Goal: Information Seeking & Learning: Learn about a topic

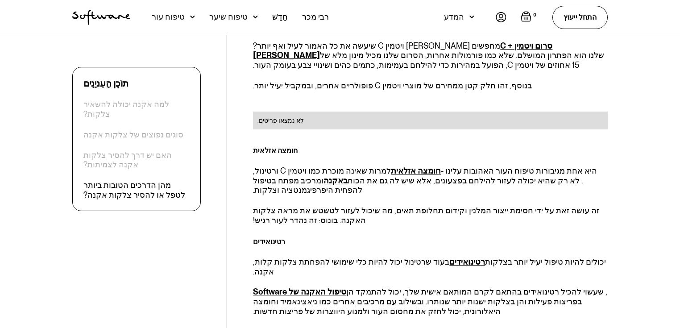
scroll to position [1391, 0]
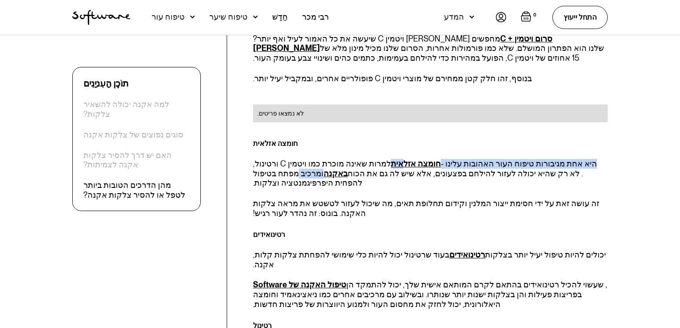
drag, startPoint x: 428, startPoint y: 127, endPoint x: 391, endPoint y: 124, distance: 37.1
click at [391, 159] on p "למרות שאינה מוכרת כמו ויטמין C ורטינול, חומצה אזלאית היא אחת מגיבורות טיפוח העו…" at bounding box center [430, 173] width 354 height 29
click at [356, 137] on h4 "חומצה אזלאית" at bounding box center [430, 143] width 354 height 12
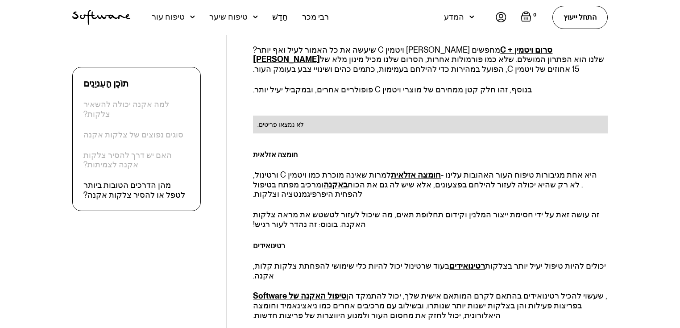
scroll to position [1398, 0]
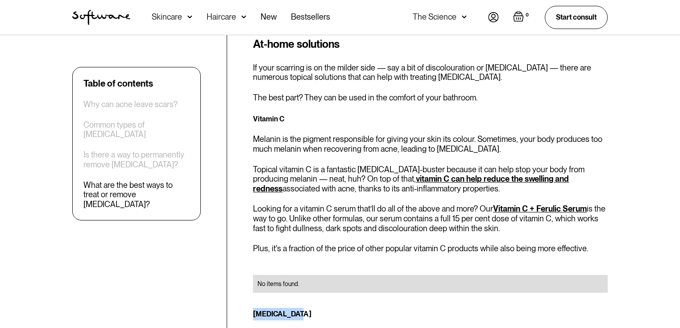
drag, startPoint x: 290, startPoint y: 247, endPoint x: 252, endPoint y: 244, distance: 38.0
copy strong "[MEDICAL_DATA]"
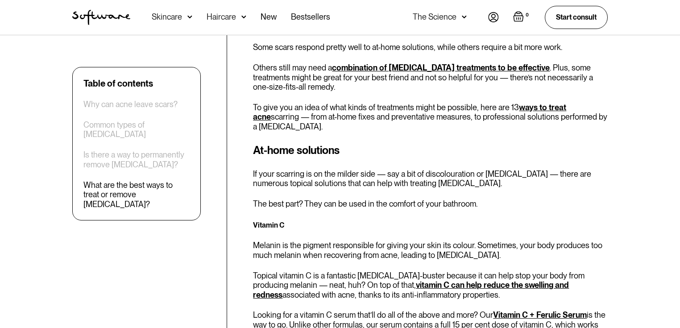
scroll to position [1291, 0]
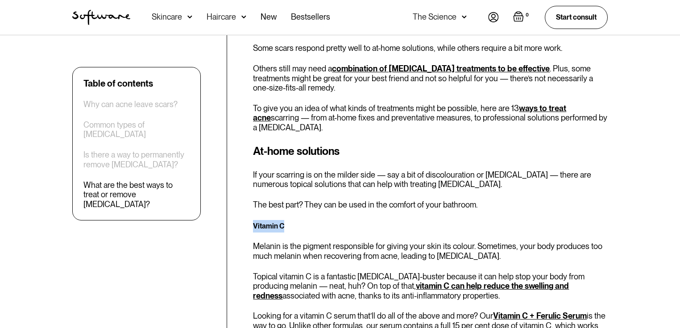
drag, startPoint x: 267, startPoint y: 162, endPoint x: 251, endPoint y: 160, distance: 16.6
copy strong "Vitamin C"
drag, startPoint x: 532, startPoint y: 148, endPoint x: 597, endPoint y: 162, distance: 66.6
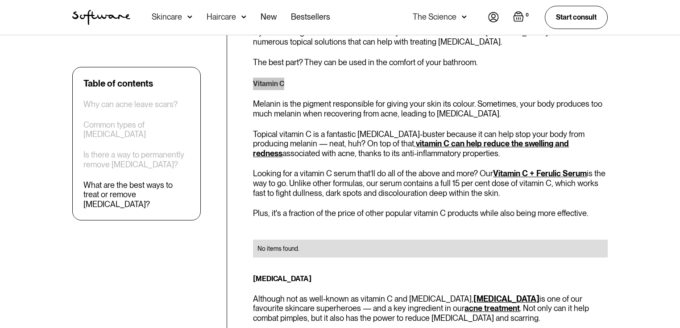
scroll to position [1434, 0]
click at [403, 208] on p "Plus, it's a fraction of the price of other popular vitamin C products while al…" at bounding box center [430, 213] width 354 height 10
click at [402, 141] on div "Vitamin C Melanin is the pigment responsible for giving your skin its colour. S…" at bounding box center [430, 172] width 354 height 190
drag, startPoint x: 405, startPoint y: 132, endPoint x: 375, endPoint y: 125, distance: 30.5
click at [375, 168] on p "Looking for a vitamin C serum that’ll do all of the above and more? Our Vitamin…" at bounding box center [430, 182] width 354 height 29
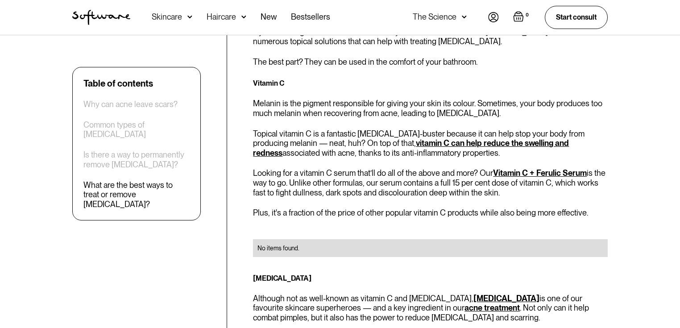
click at [391, 137] on div "Vitamin C Melanin is the pigment responsible for giving your skin its colour. S…" at bounding box center [430, 172] width 354 height 190
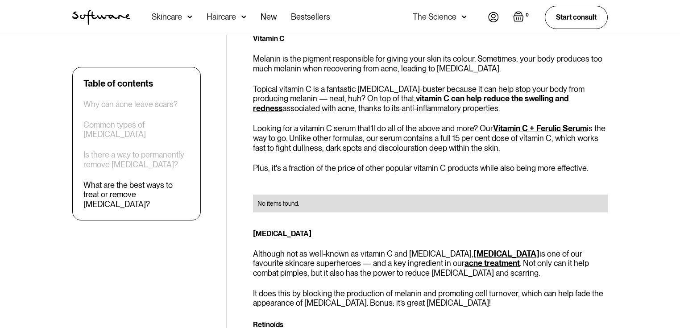
scroll to position [1541, 0]
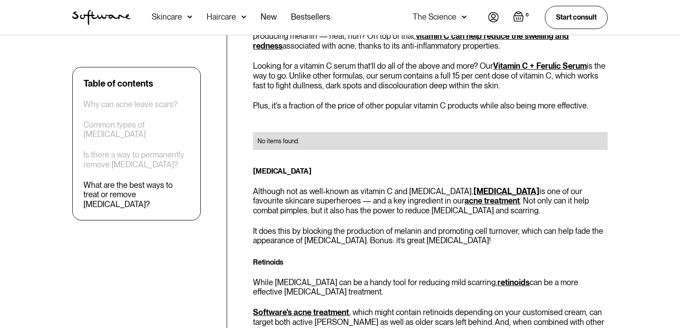
click at [273, 256] on h4 "Retinoids" at bounding box center [430, 262] width 354 height 12
copy h4 "Retinoids"
drag, startPoint x: 373, startPoint y: 199, endPoint x: 415, endPoint y: 204, distance: 42.3
drag, startPoint x: 415, startPoint y: 204, endPoint x: 417, endPoint y: 111, distance: 93.7
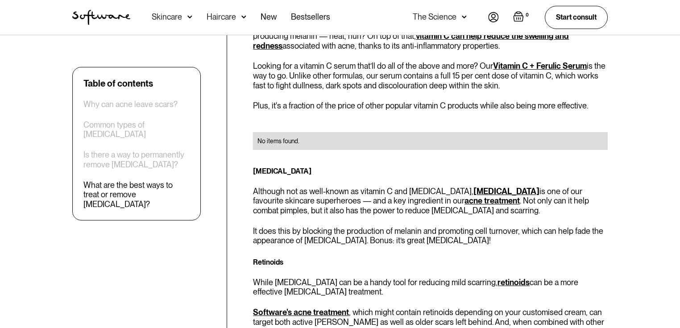
click at [417, 165] on h4 "[MEDICAL_DATA]" at bounding box center [430, 171] width 354 height 12
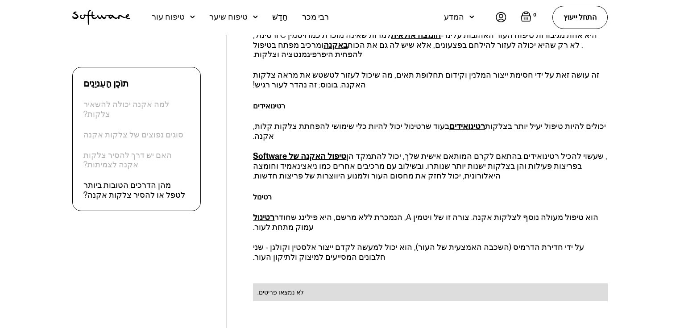
scroll to position [1523, 0]
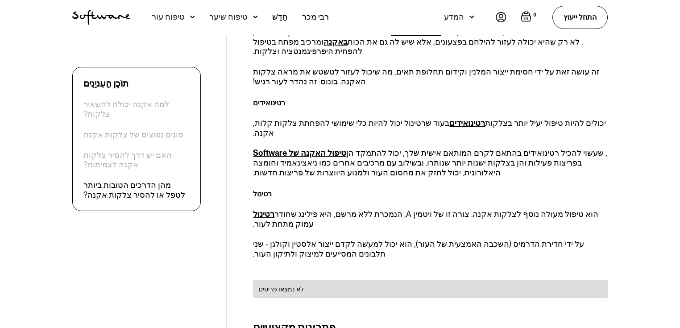
click at [261, 189] on font "רטינול" at bounding box center [262, 193] width 19 height 8
click at [262, 189] on font "רטינול" at bounding box center [262, 193] width 19 height 8
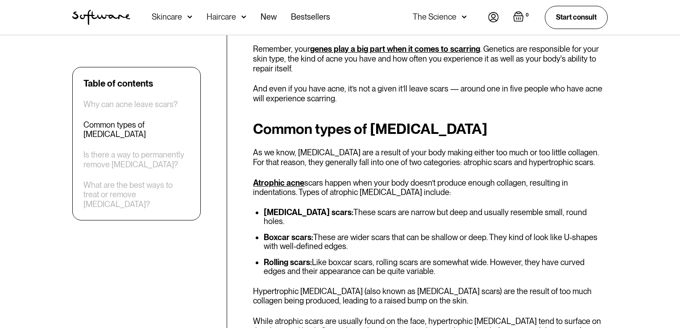
scroll to position [649, 0]
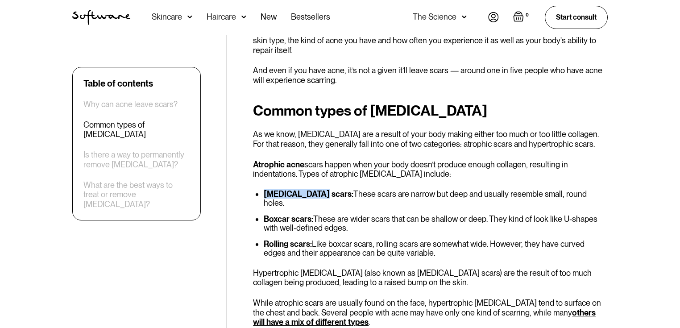
drag, startPoint x: 309, startPoint y: 172, endPoint x: 264, endPoint y: 170, distance: 45.5
click at [264, 189] on strong "[MEDICAL_DATA] scars:" at bounding box center [309, 193] width 90 height 9
drag, startPoint x: 310, startPoint y: 190, endPoint x: 262, endPoint y: 186, distance: 48.3
click at [262, 189] on ul "[MEDICAL_DATA] scars: These scars are narrow but deep and usually resemble smal…" at bounding box center [430, 223] width 354 height 68
drag, startPoint x: 309, startPoint y: 214, endPoint x: 264, endPoint y: 212, distance: 45.5
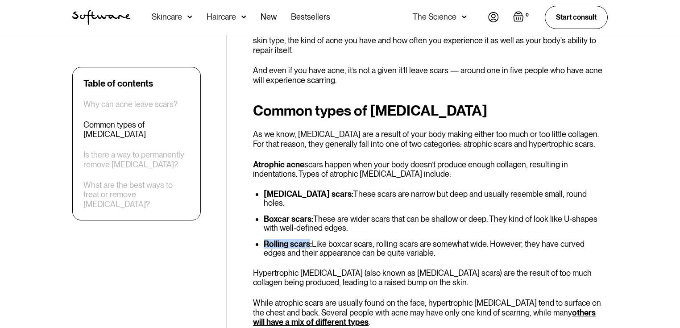
click at [264, 239] on strong "Rolling scars:" at bounding box center [288, 243] width 48 height 9
click at [484, 103] on h2 "Common types of [MEDICAL_DATA]" at bounding box center [430, 111] width 354 height 16
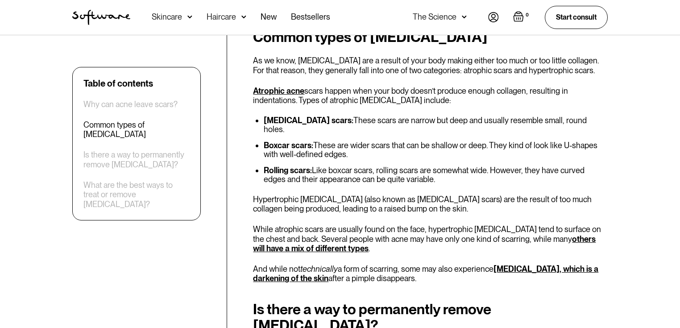
scroll to position [828, 0]
